Goal: Task Accomplishment & Management: Use online tool/utility

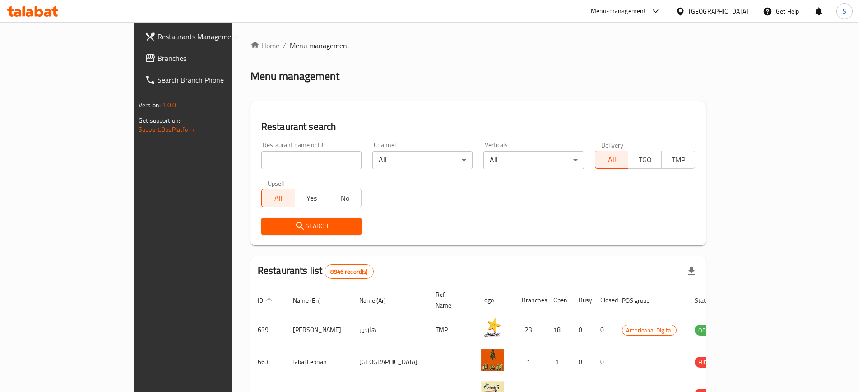
click at [247, 158] on div at bounding box center [429, 196] width 858 height 392
click at [261, 158] on input "search" at bounding box center [311, 160] width 100 height 18
click at [261, 160] on input "search" at bounding box center [311, 160] width 100 height 18
click at [261, 157] on input "search" at bounding box center [311, 160] width 100 height 18
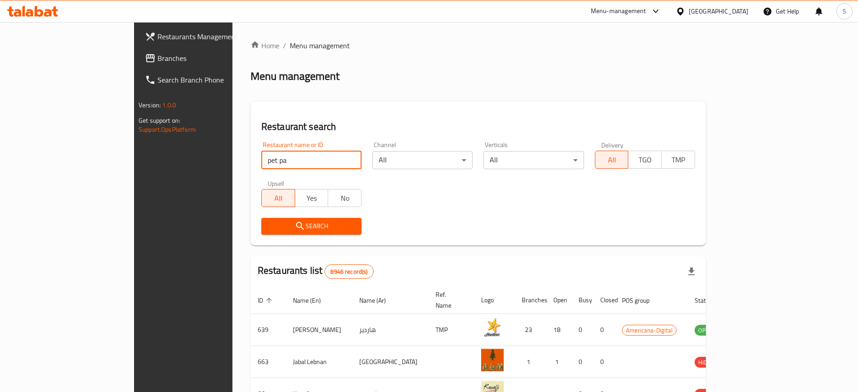
type input "pet pa"
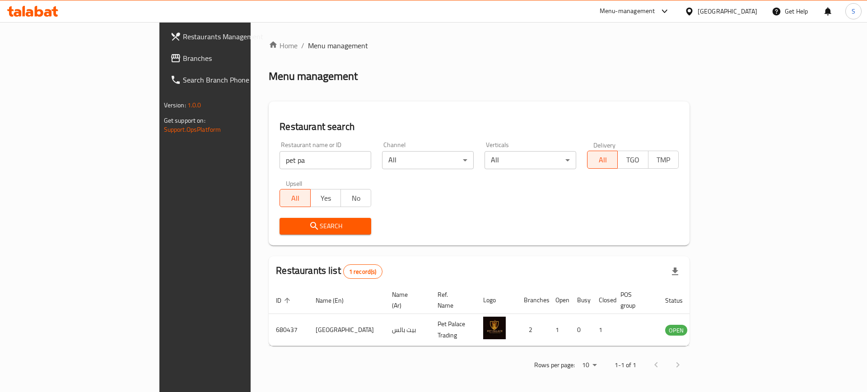
click at [269, 158] on div "Home / Menu management Menu management Restaurant search Restaurant name or ID …" at bounding box center [479, 208] width 421 height 337
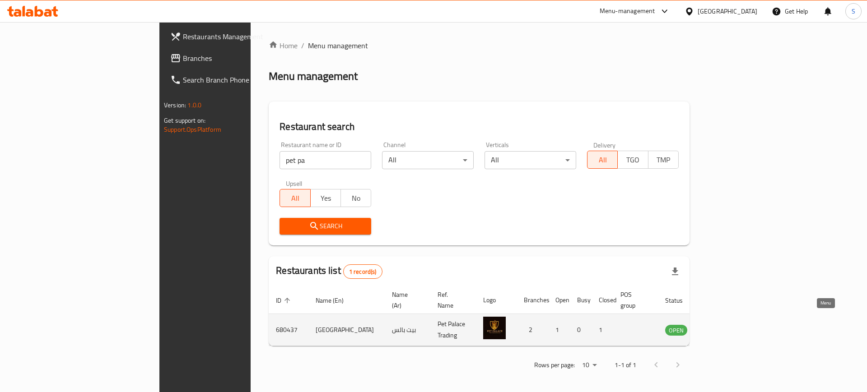
click at [723, 327] on icon "enhanced table" at bounding box center [718, 331] width 10 height 8
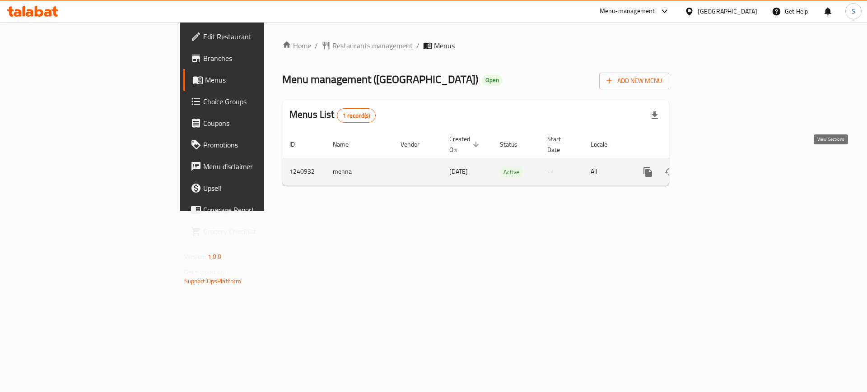
click at [718, 167] on icon "enhanced table" at bounding box center [712, 172] width 11 height 11
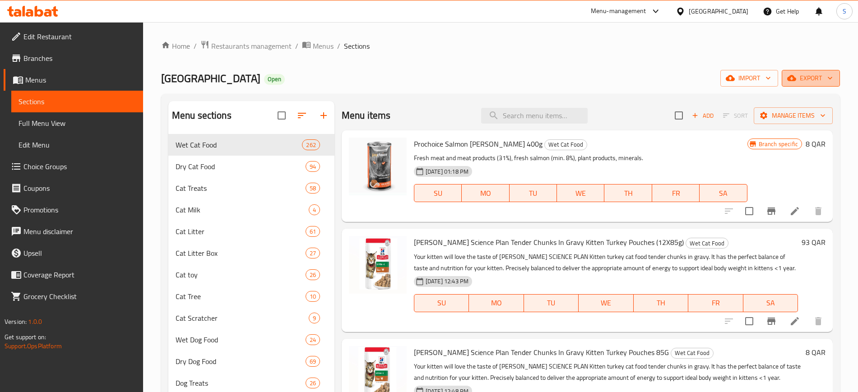
click at [831, 78] on icon "button" at bounding box center [830, 78] width 5 height 3
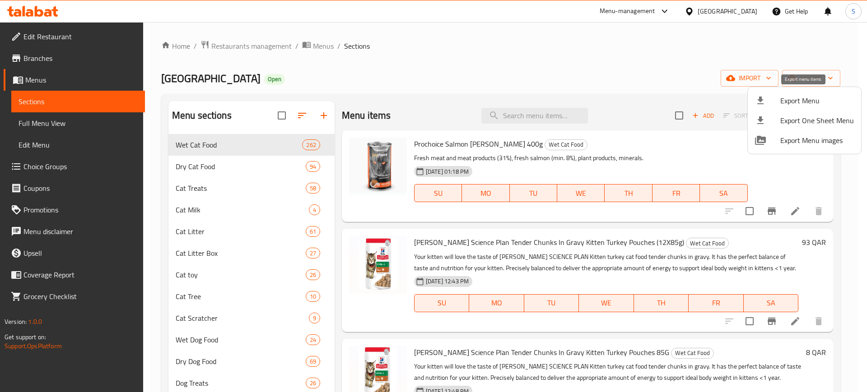
click at [794, 99] on span "Export Menu" at bounding box center [817, 100] width 74 height 11
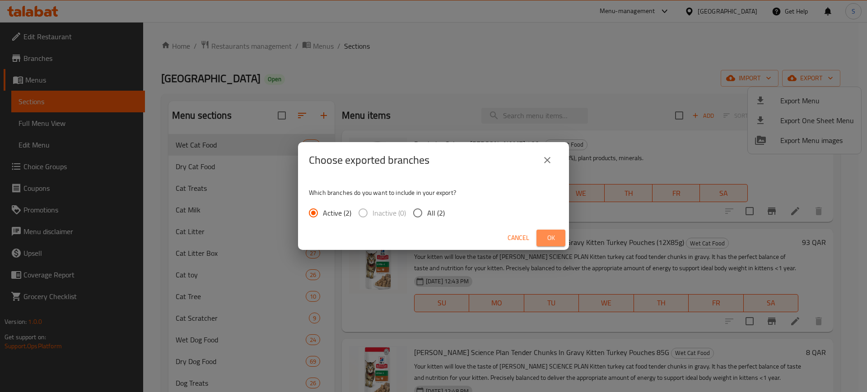
click at [548, 235] on span "Ok" at bounding box center [550, 237] width 14 height 11
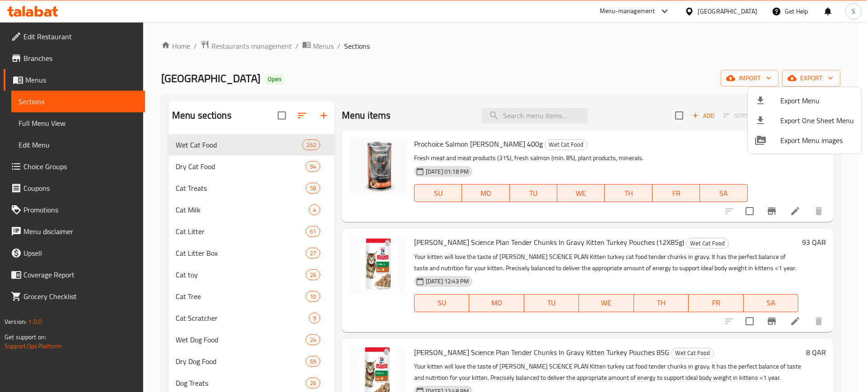
click at [37, 13] on div at bounding box center [433, 196] width 867 height 392
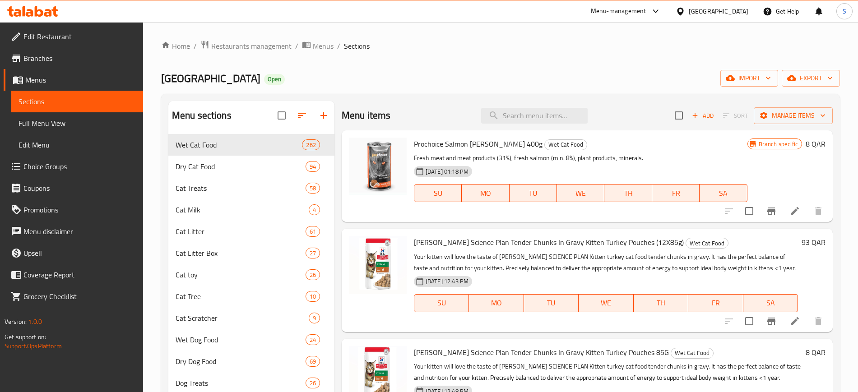
click at [37, 13] on icon at bounding box center [39, 11] width 9 height 11
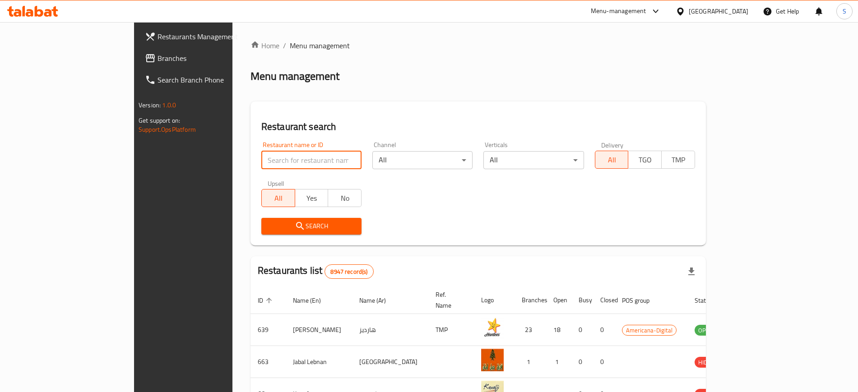
click at [261, 157] on input "search" at bounding box center [311, 160] width 100 height 18
type input "quickly ele"
click button "Search" at bounding box center [311, 226] width 100 height 17
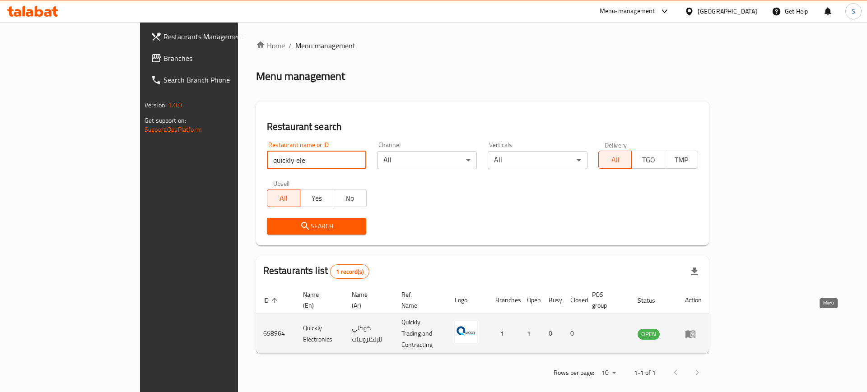
click at [695, 330] on icon "enhanced table" at bounding box center [690, 334] width 10 height 8
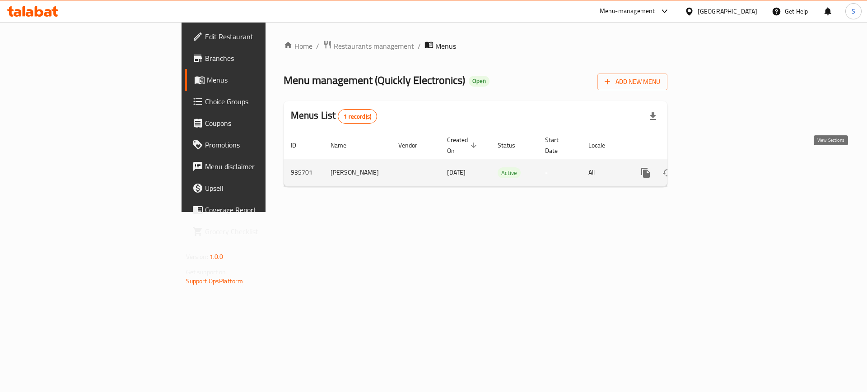
click at [716, 167] on icon "enhanced table" at bounding box center [710, 172] width 11 height 11
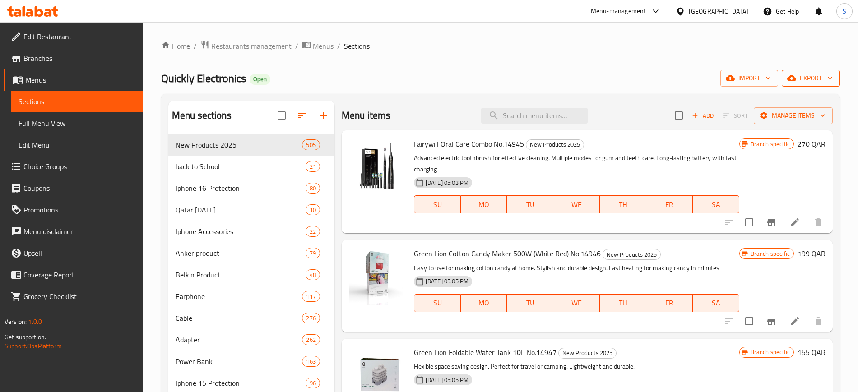
click at [822, 82] on span "export" at bounding box center [811, 78] width 44 height 11
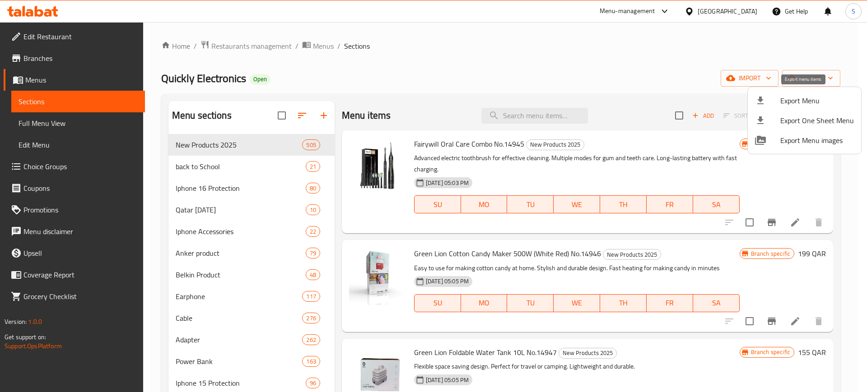
click at [806, 99] on span "Export Menu" at bounding box center [817, 100] width 74 height 11
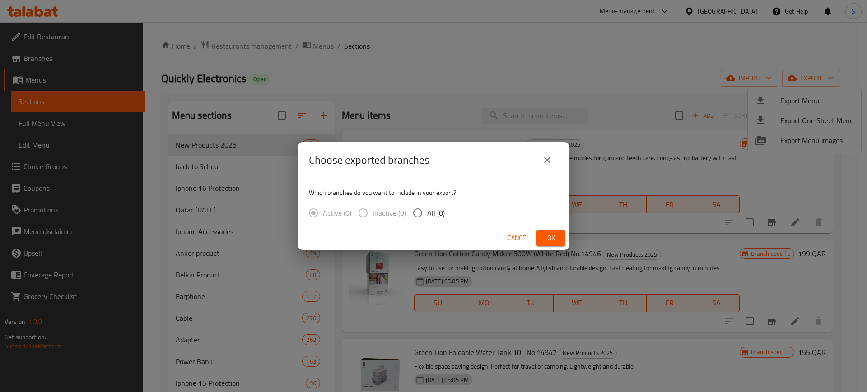
click at [543, 237] on button "Ok" at bounding box center [550, 238] width 29 height 17
click at [552, 237] on span "Ok" at bounding box center [550, 237] width 14 height 11
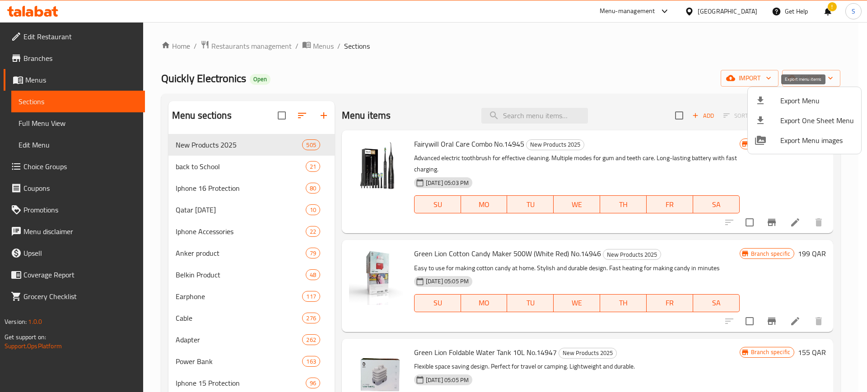
click at [794, 98] on span "Export Menu" at bounding box center [817, 100] width 74 height 11
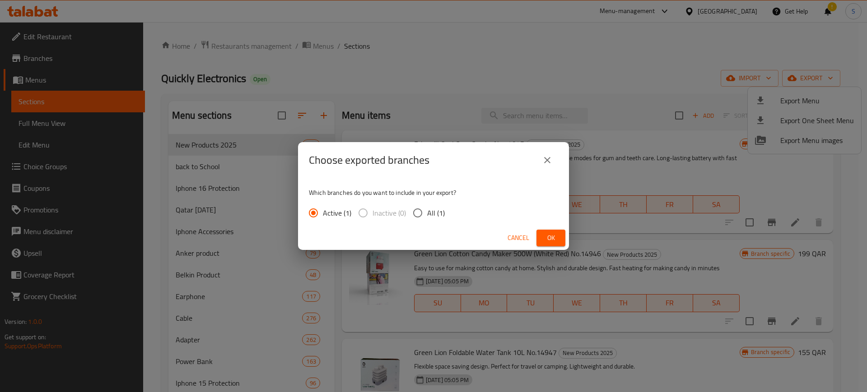
click at [547, 228] on div "Cancel Ok" at bounding box center [433, 238] width 271 height 24
click at [546, 232] on button "Ok" at bounding box center [550, 238] width 29 height 17
